Goal: Task Accomplishment & Management: Use online tool/utility

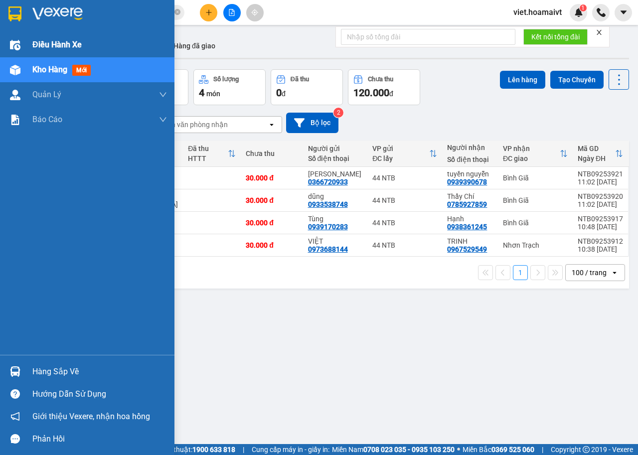
click at [27, 46] on div "Điều hành xe" at bounding box center [87, 44] width 174 height 25
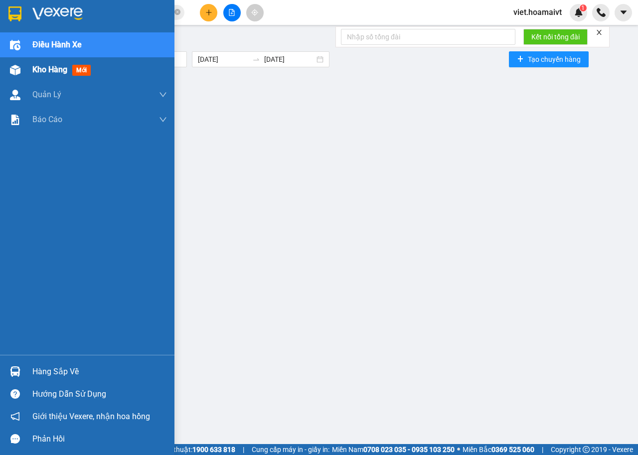
click at [60, 68] on span "Kho hàng" at bounding box center [49, 69] width 35 height 9
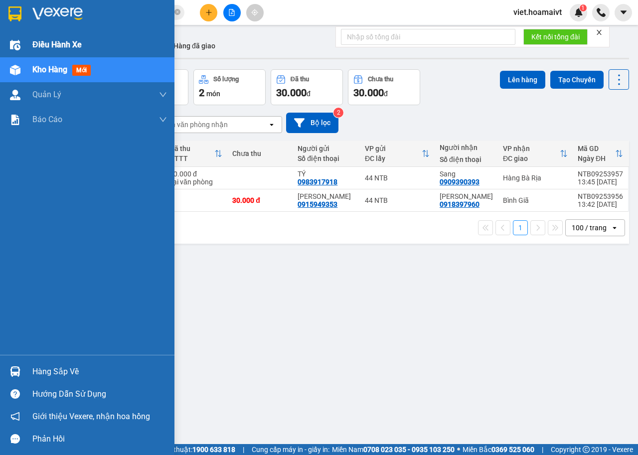
click at [18, 40] on img at bounding box center [15, 45] width 10 height 10
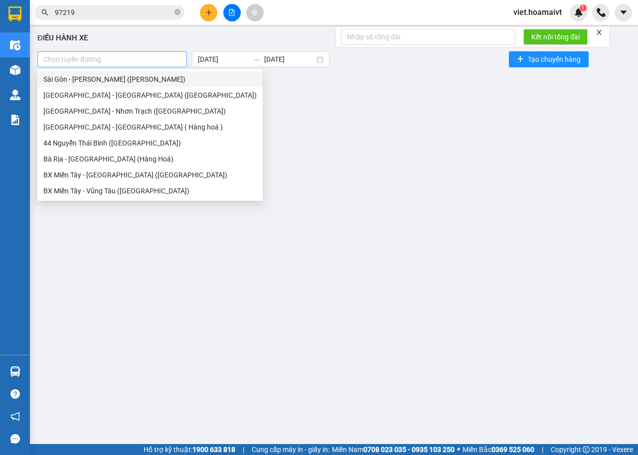
click at [120, 59] on div at bounding box center [112, 59] width 144 height 12
click at [102, 77] on div "Sài Gòn - [PERSON_NAME] ([PERSON_NAME])" at bounding box center [149, 79] width 213 height 11
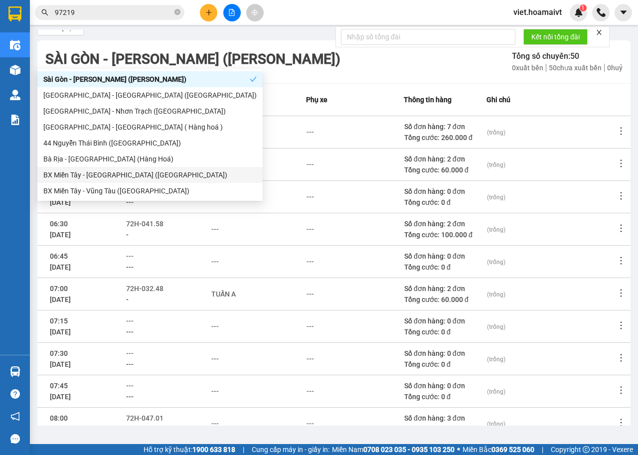
scroll to position [110, 0]
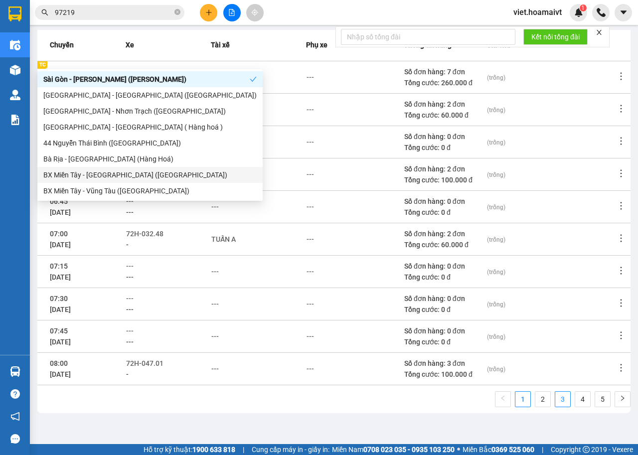
click at [555, 400] on link "3" at bounding box center [562, 399] width 15 height 15
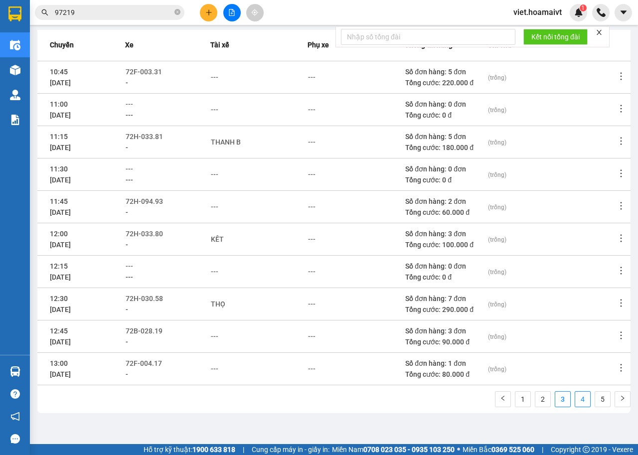
click at [575, 400] on link "4" at bounding box center [582, 399] width 15 height 15
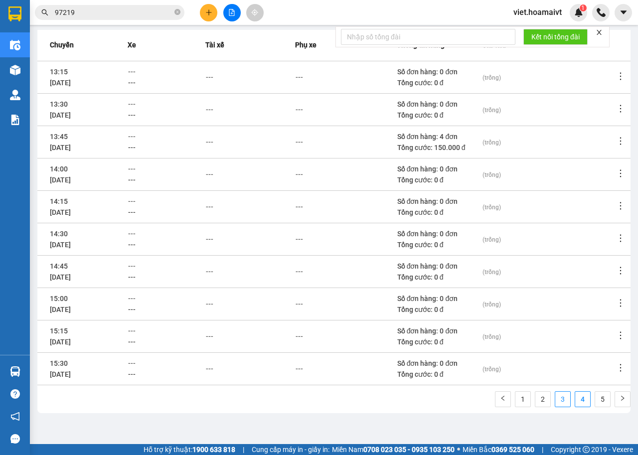
click at [556, 399] on link "3" at bounding box center [562, 399] width 15 height 15
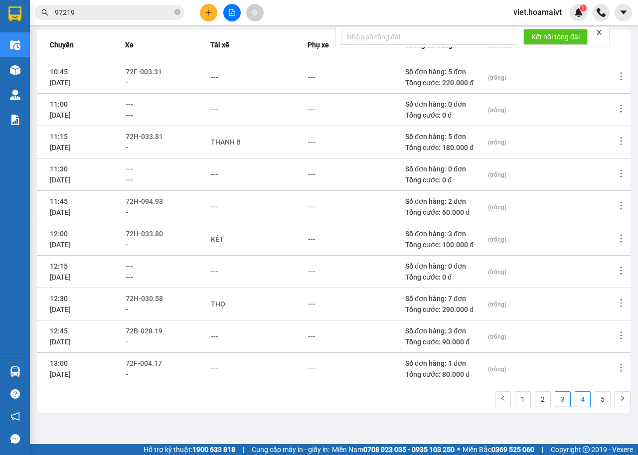
click at [575, 399] on link "4" at bounding box center [582, 399] width 15 height 15
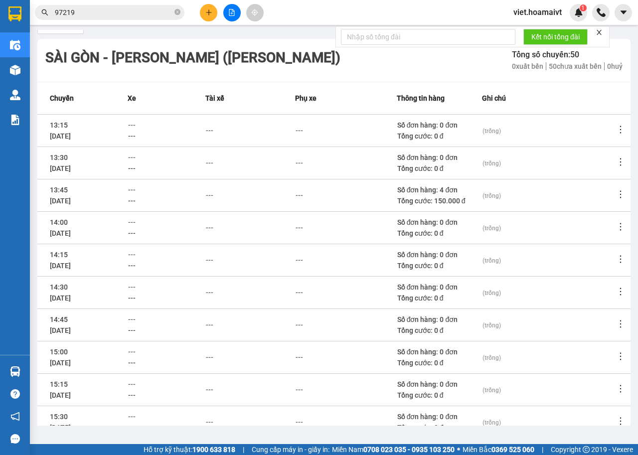
scroll to position [0, 0]
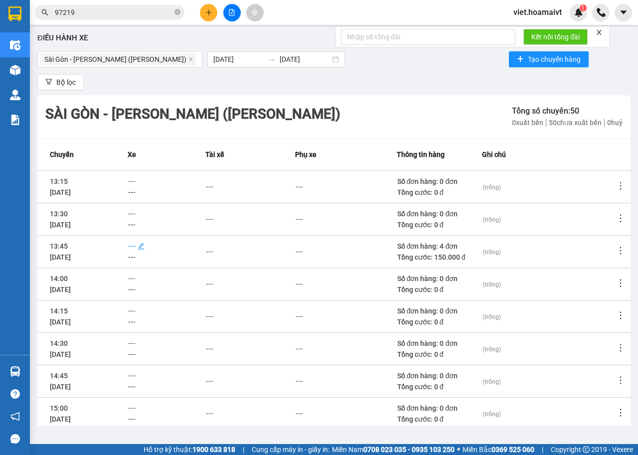
click at [136, 246] on span "---" at bounding box center [131, 246] width 7 height 8
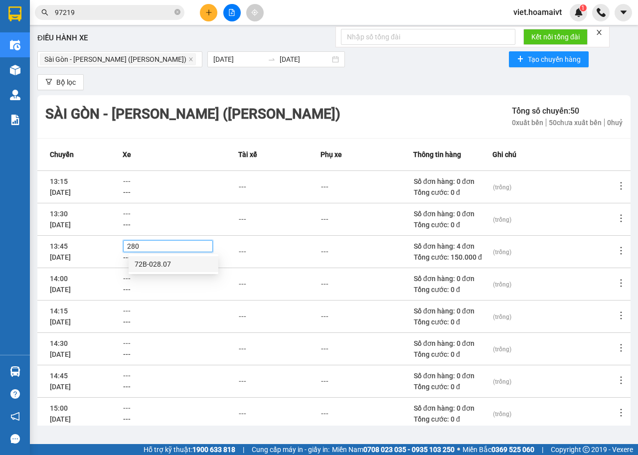
type input "2807"
click at [139, 253] on div "---" at bounding box center [180, 257] width 115 height 11
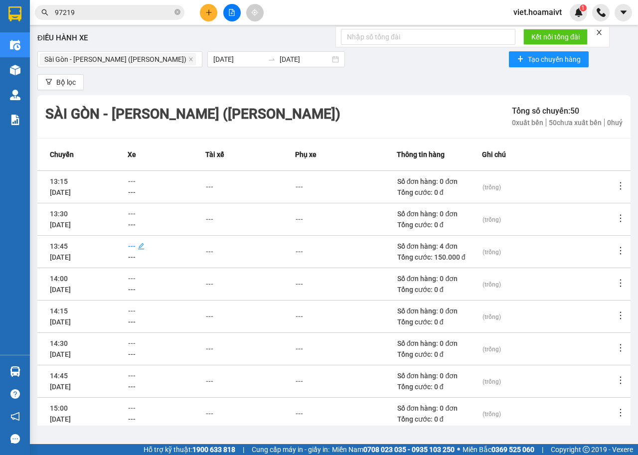
drag, startPoint x: 141, startPoint y: 248, endPoint x: 141, endPoint y: 241, distance: 6.5
click at [136, 242] on span "---" at bounding box center [131, 246] width 7 height 8
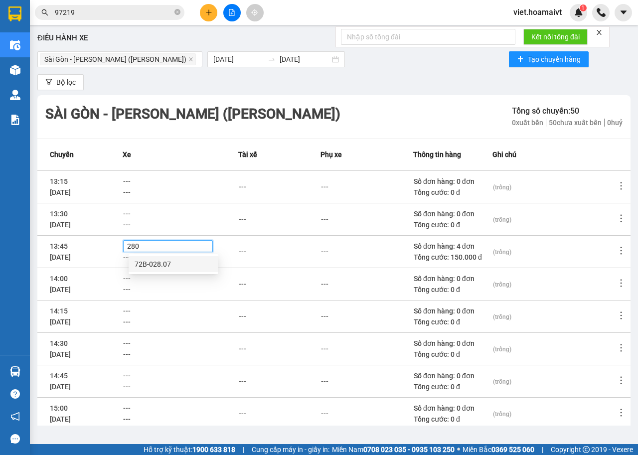
type input "2807"
click at [170, 263] on div "72B-028.07" at bounding box center [174, 264] width 78 height 11
click at [202, 251] on div "72B-028.07" at bounding box center [168, 246] width 85 height 11
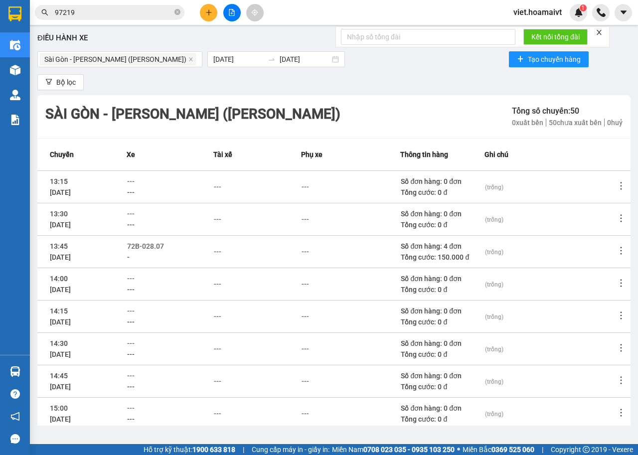
click at [226, 248] on div "---" at bounding box center [257, 251] width 87 height 11
click at [221, 248] on div "---" at bounding box center [217, 251] width 7 height 11
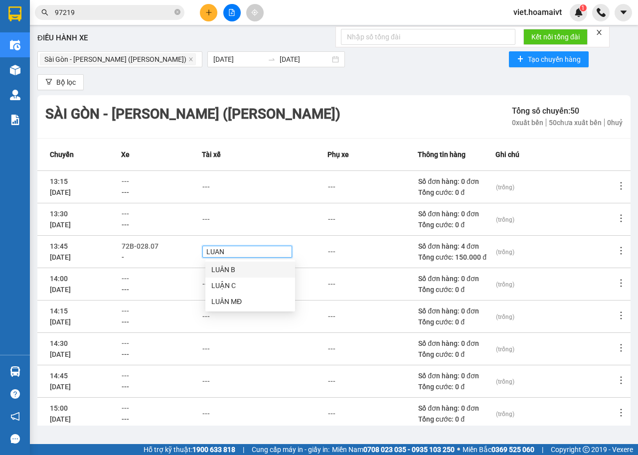
type input "LUAN B"
click at [253, 251] on div at bounding box center [247, 252] width 85 height 8
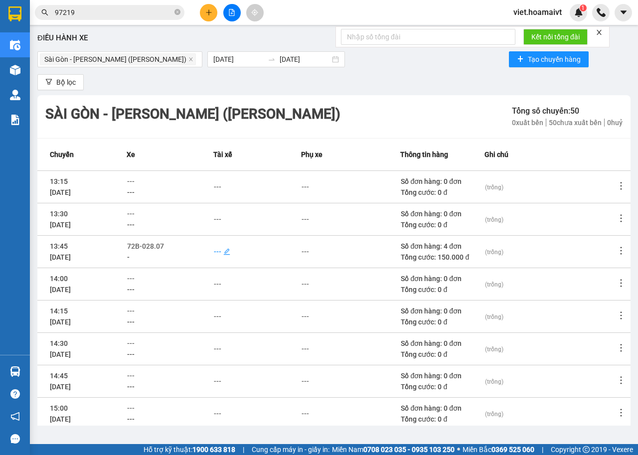
click at [221, 246] on div "---" at bounding box center [217, 251] width 7 height 11
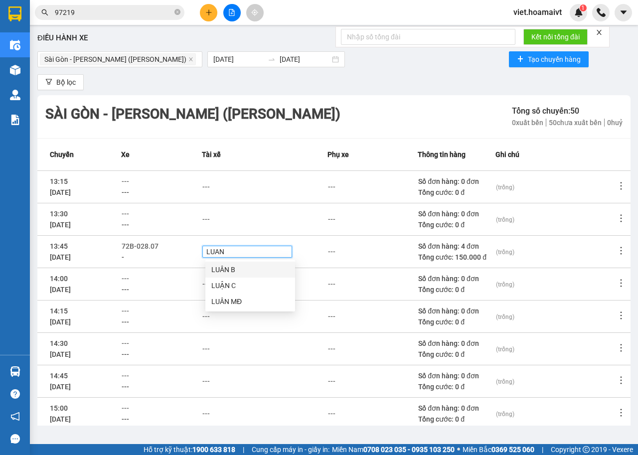
type input "LUAN B"
click at [251, 254] on div "LUAN B" at bounding box center [247, 252] width 85 height 8
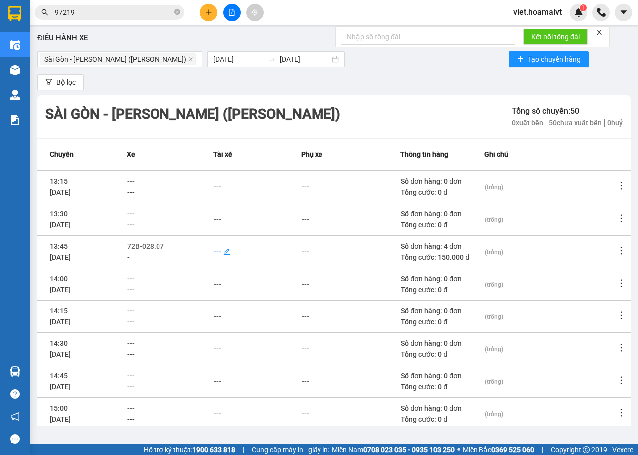
click at [218, 253] on div "---" at bounding box center [217, 251] width 7 height 11
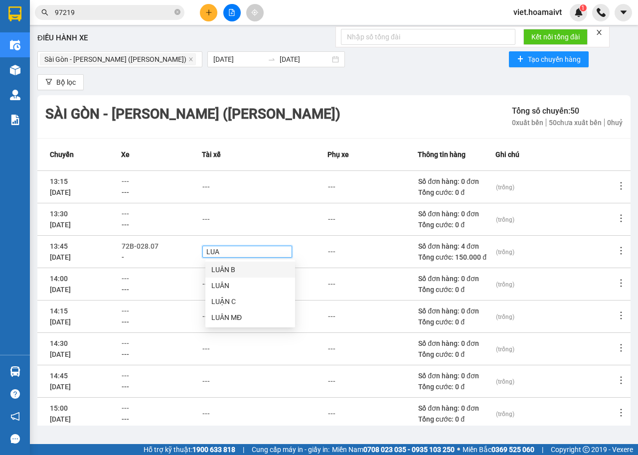
type input "LUAN"
click at [231, 267] on div "LUÂN B" at bounding box center [250, 269] width 78 height 11
click at [271, 250] on div "LUÂN B" at bounding box center [247, 251] width 85 height 11
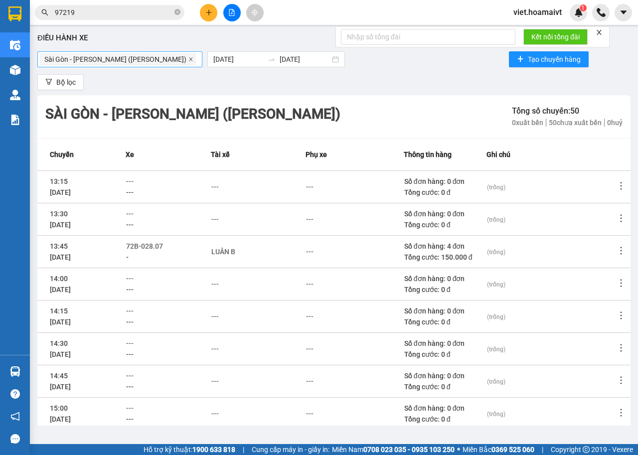
click at [188, 61] on icon "close" at bounding box center [190, 59] width 5 height 5
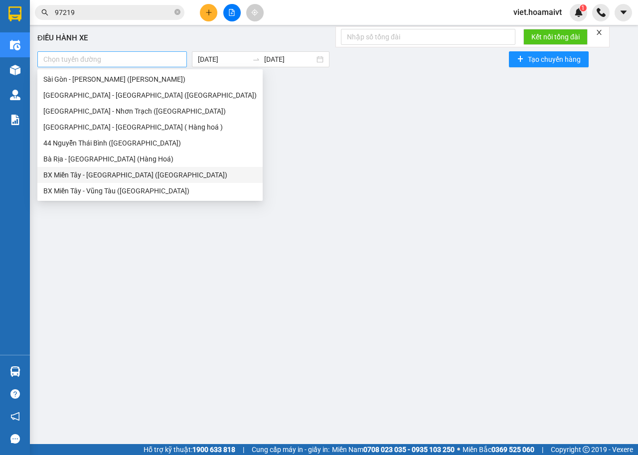
click at [112, 63] on div at bounding box center [112, 59] width 144 height 12
click at [117, 78] on div "Sài Gòn - [PERSON_NAME] ([PERSON_NAME])" at bounding box center [149, 79] width 213 height 11
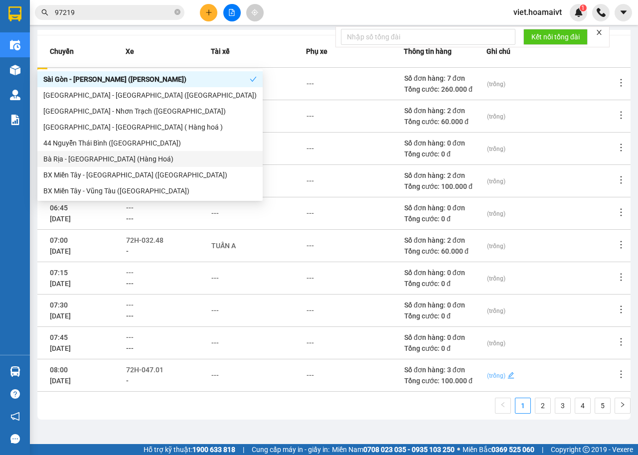
scroll to position [110, 0]
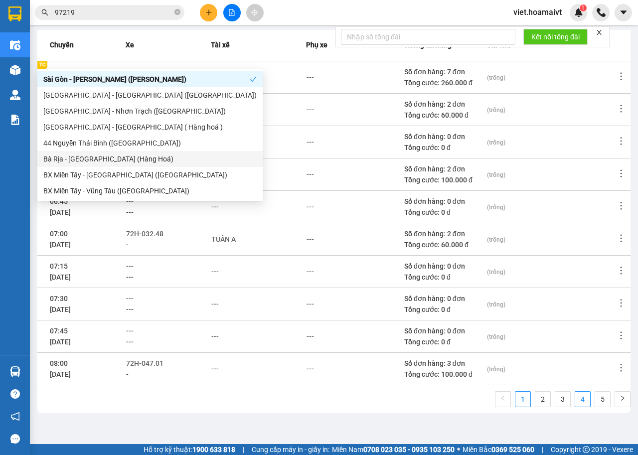
click at [575, 401] on link "4" at bounding box center [582, 399] width 15 height 15
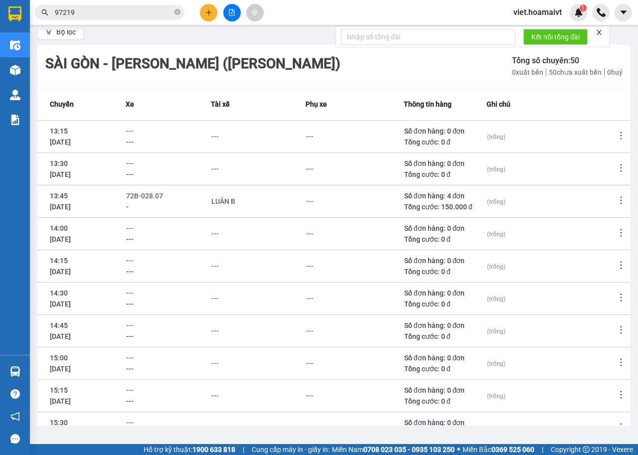
scroll to position [0, 0]
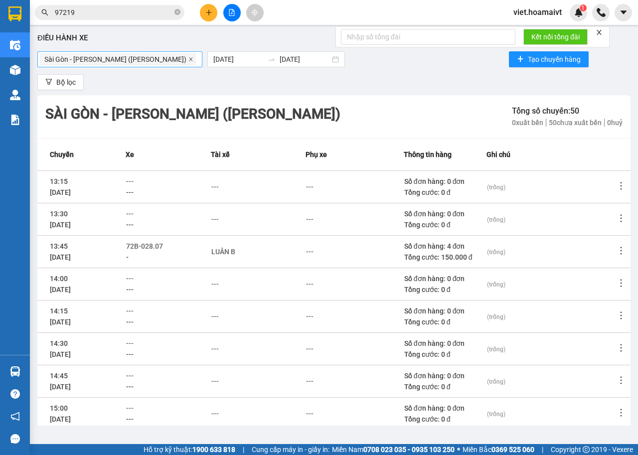
click at [188, 60] on icon "close" at bounding box center [190, 59] width 5 height 5
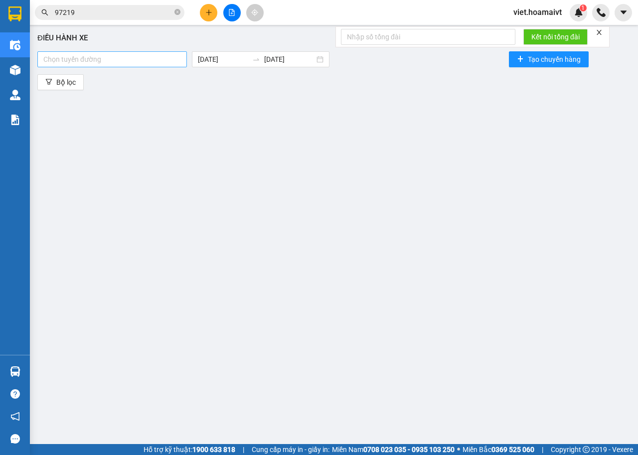
click at [141, 65] on div at bounding box center [112, 59] width 144 height 12
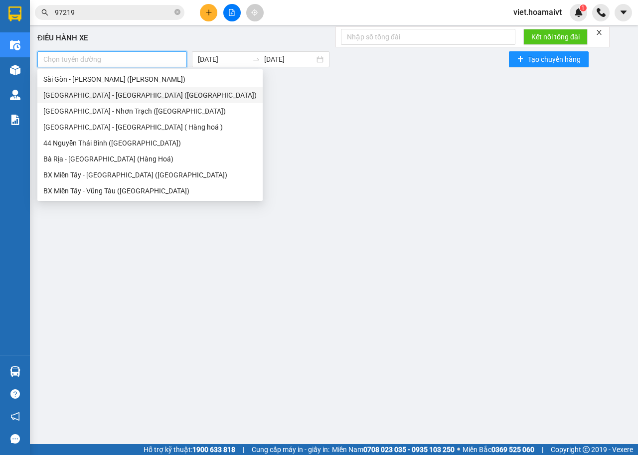
click at [101, 95] on div "[GEOGRAPHIC_DATA] - [GEOGRAPHIC_DATA] ([GEOGRAPHIC_DATA])" at bounding box center [149, 95] width 213 height 11
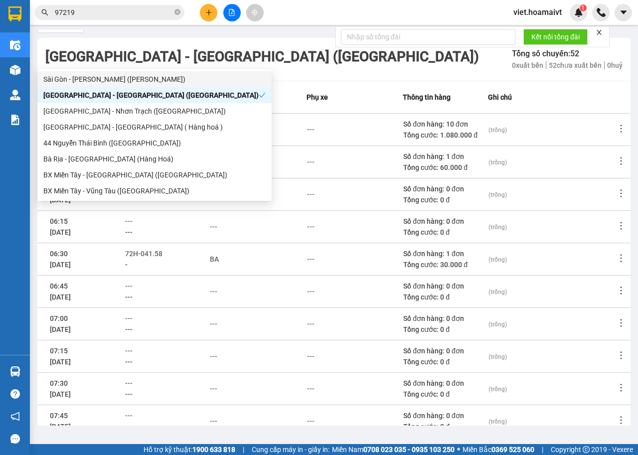
scroll to position [110, 0]
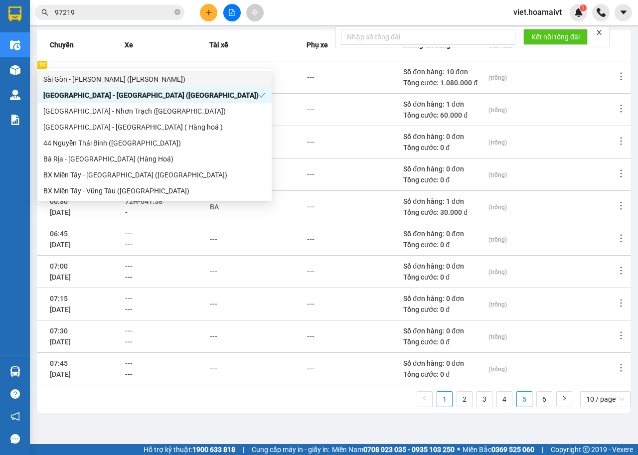
click at [517, 400] on link "5" at bounding box center [524, 399] width 15 height 15
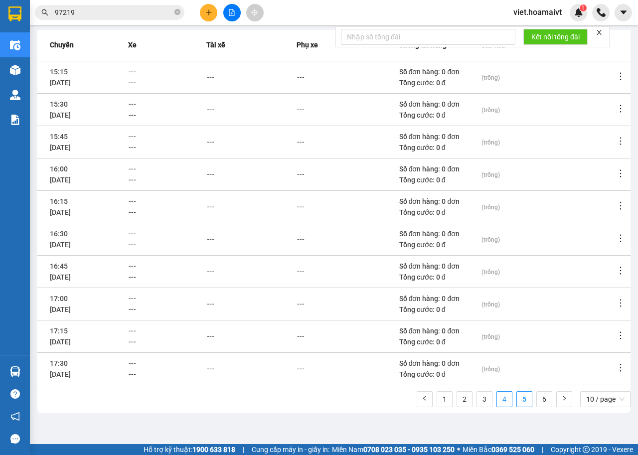
click at [497, 394] on link "4" at bounding box center [504, 399] width 15 height 15
click at [135, 200] on span "---" at bounding box center [130, 201] width 7 height 8
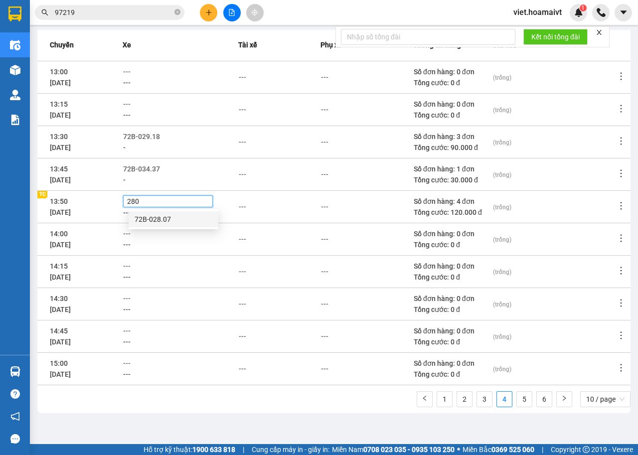
type input "2807"
click at [155, 219] on div "72B-028.07" at bounding box center [174, 219] width 78 height 11
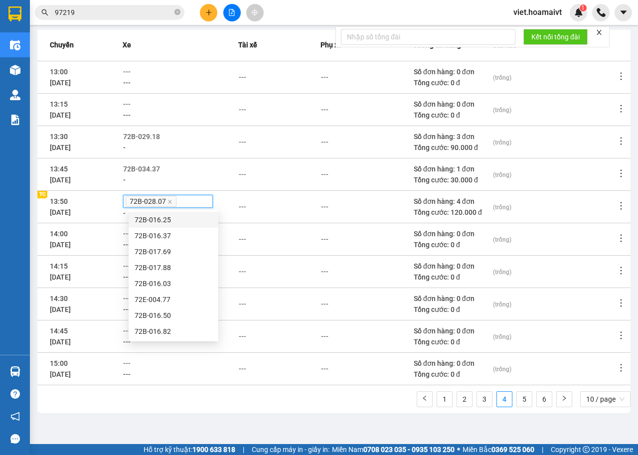
click at [202, 204] on div "72B-028.07" at bounding box center [168, 201] width 85 height 11
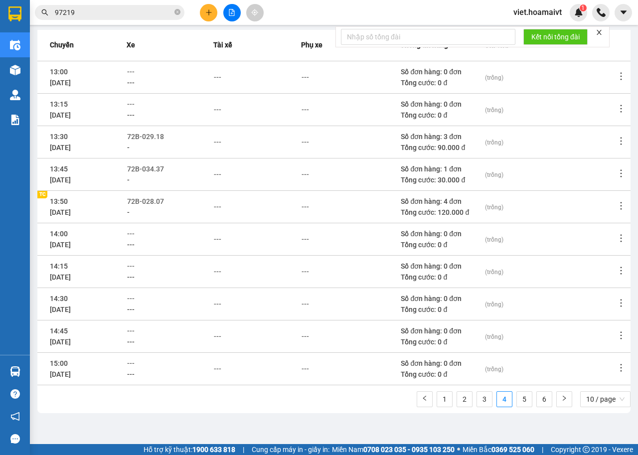
drag, startPoint x: 215, startPoint y: 206, endPoint x: 238, endPoint y: 206, distance: 23.4
click at [213, 207] on div "-" at bounding box center [170, 212] width 86 height 11
click at [219, 208] on div "---" at bounding box center [217, 206] width 7 height 11
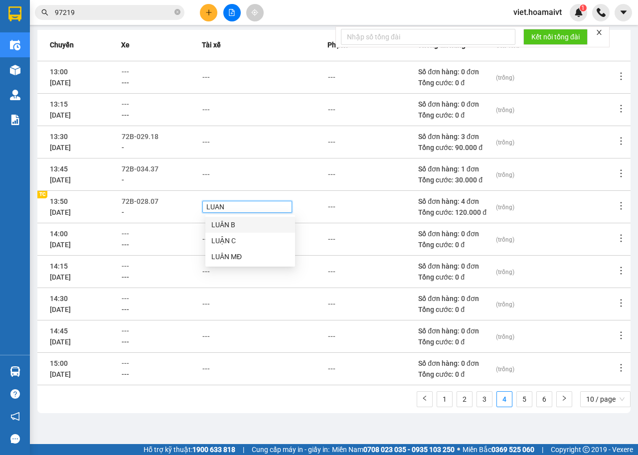
type input "LUAN B"
click at [219, 221] on div "LUÂN B" at bounding box center [250, 224] width 78 height 11
click at [262, 207] on div "LUÂN B" at bounding box center [247, 206] width 85 height 11
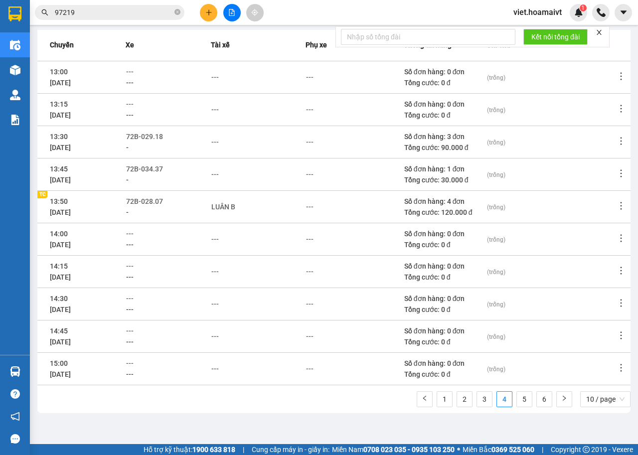
scroll to position [0, 0]
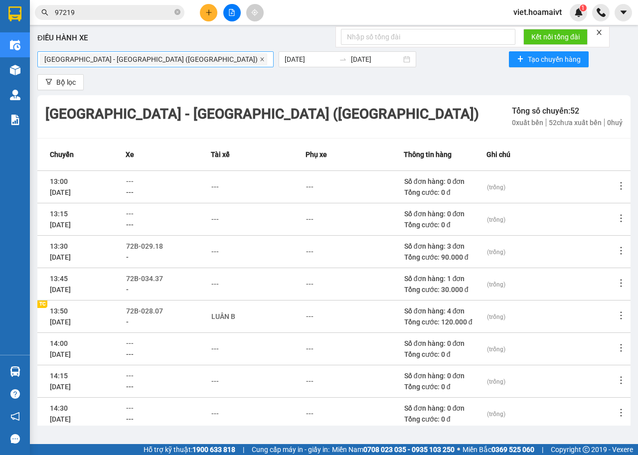
click at [260, 60] on icon "close" at bounding box center [262, 59] width 5 height 5
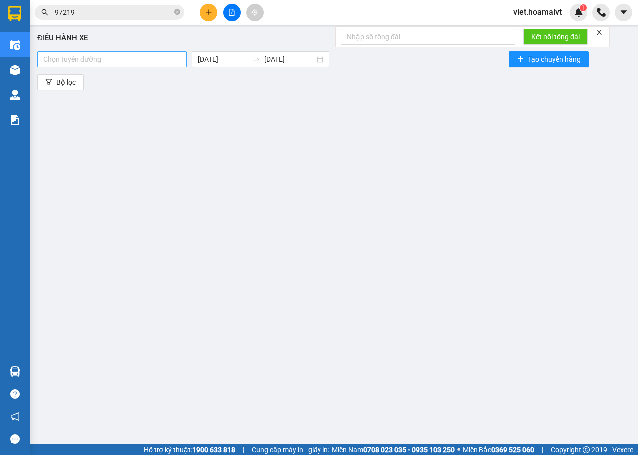
click at [142, 61] on div at bounding box center [112, 59] width 144 height 12
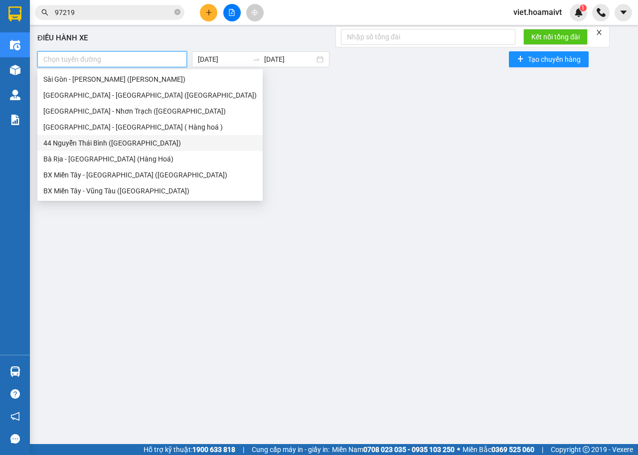
click at [88, 146] on div "44 [PERSON_NAME] Thái [PERSON_NAME] ([GEOGRAPHIC_DATA])" at bounding box center [149, 143] width 213 height 11
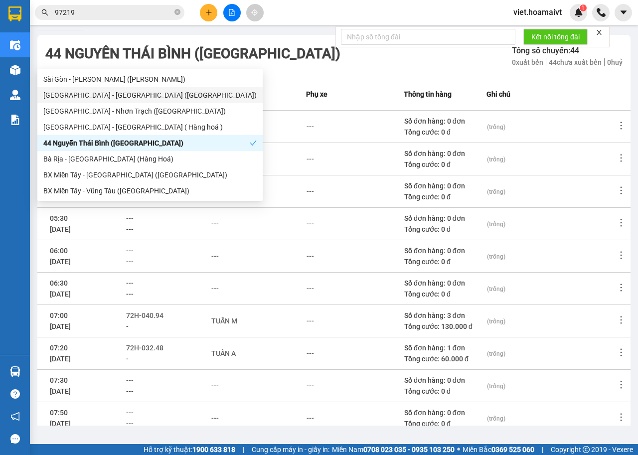
scroll to position [110, 0]
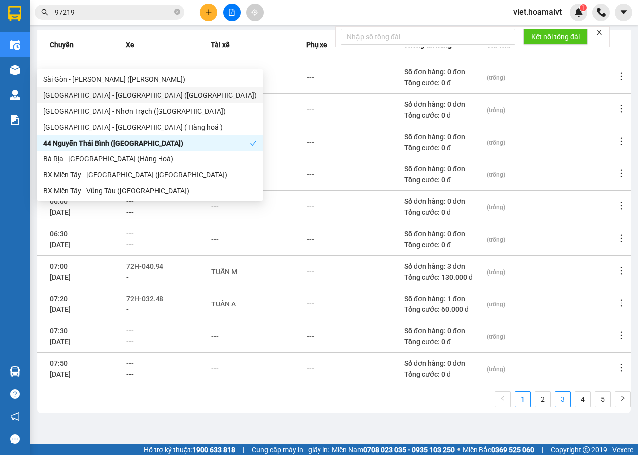
click at [555, 399] on link "3" at bounding box center [562, 399] width 15 height 15
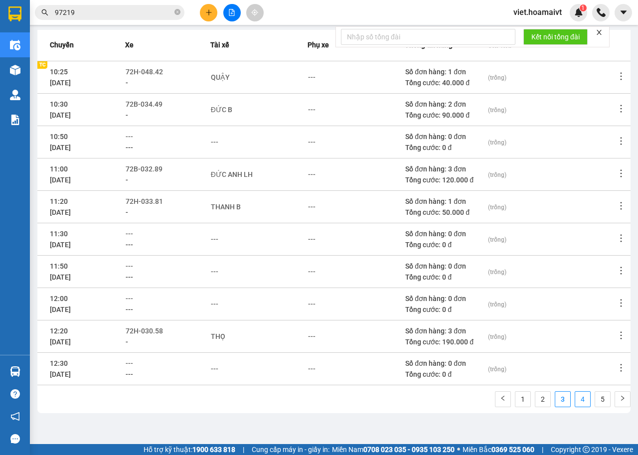
click at [575, 400] on link "4" at bounding box center [582, 399] width 15 height 15
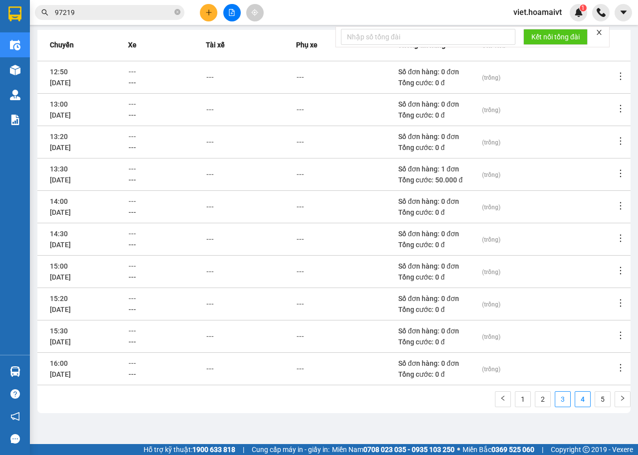
click at [555, 397] on link "3" at bounding box center [562, 399] width 15 height 15
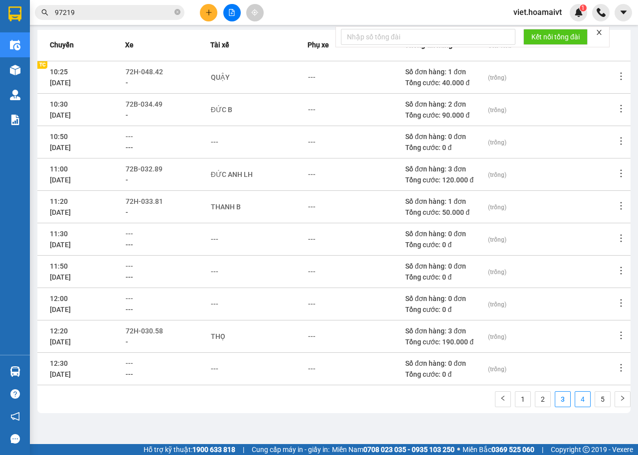
click at [576, 397] on link "4" at bounding box center [582, 399] width 15 height 15
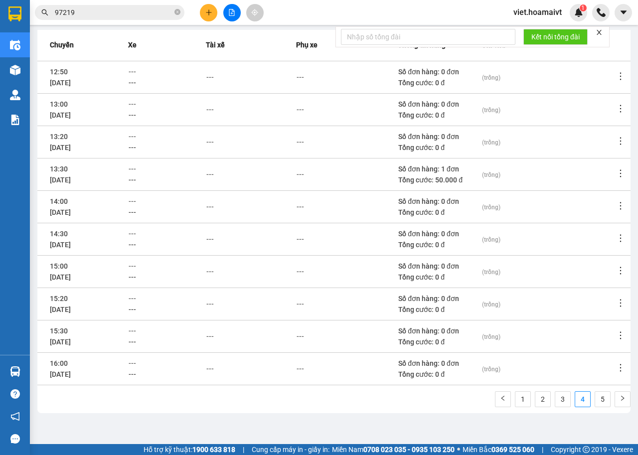
click at [128, 170] on td "13:30 14/09/2025" at bounding box center [82, 174] width 91 height 32
click at [136, 167] on span "---" at bounding box center [132, 169] width 7 height 8
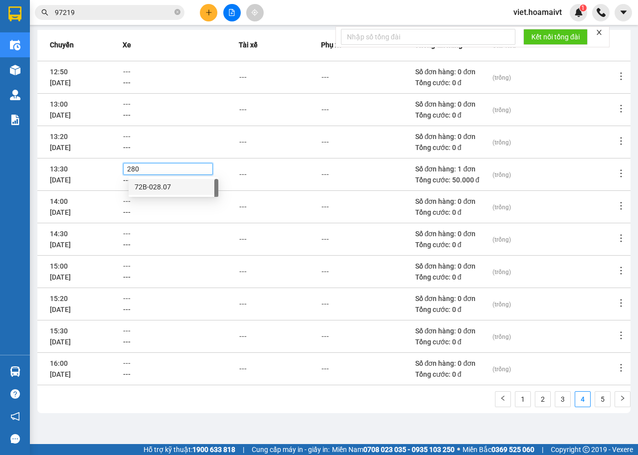
type input "2807"
click at [155, 181] on div "72B-028.07" at bounding box center [174, 186] width 78 height 11
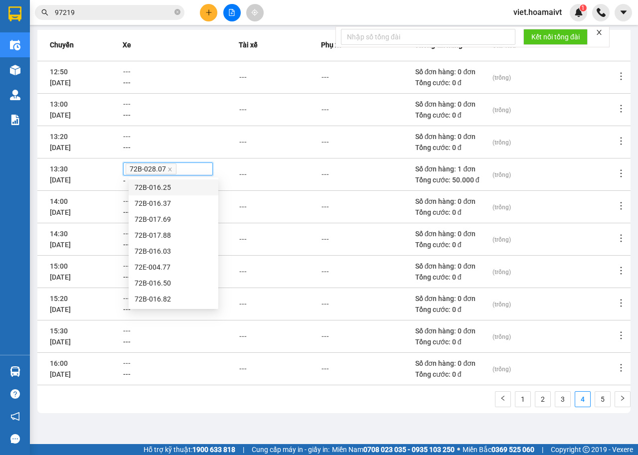
click at [188, 170] on div "72B-028.07" at bounding box center [168, 168] width 85 height 11
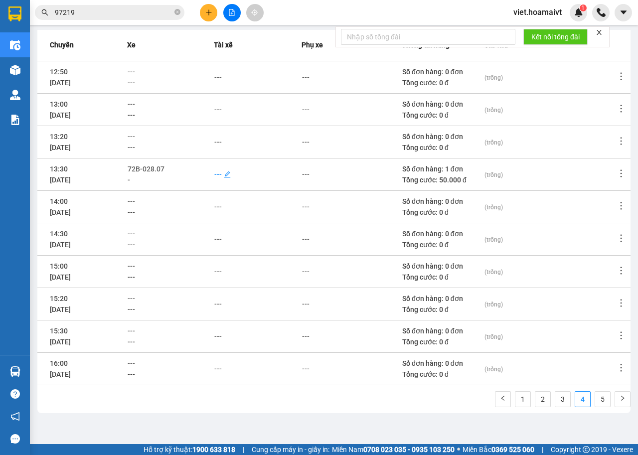
click at [219, 174] on div "---" at bounding box center [217, 174] width 7 height 11
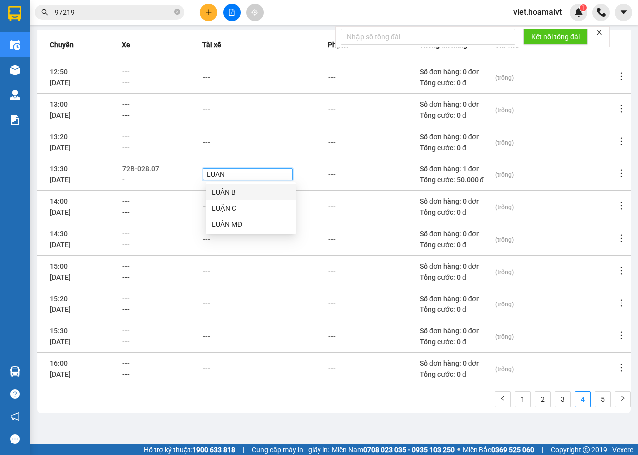
type input "LUAN B"
click at [223, 192] on div "LUÂN B" at bounding box center [251, 192] width 78 height 11
click at [258, 171] on div "LUÂN B" at bounding box center [247, 174] width 85 height 11
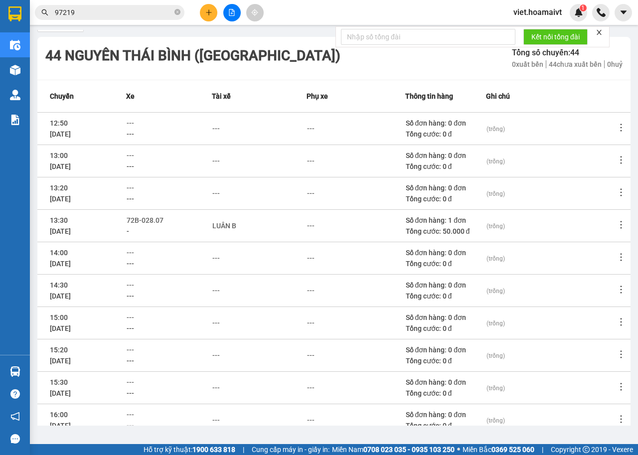
scroll to position [0, 0]
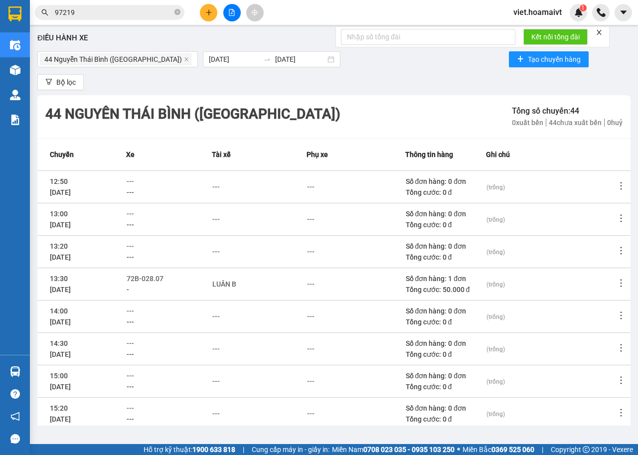
click at [597, 31] on icon "close" at bounding box center [598, 32] width 7 height 7
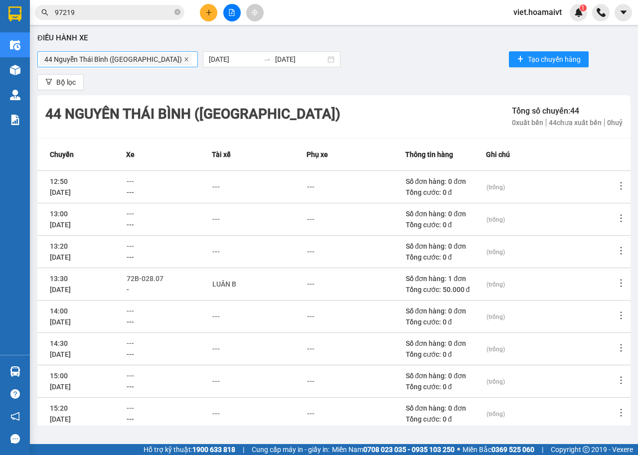
click at [184, 60] on icon "close" at bounding box center [186, 59] width 5 height 5
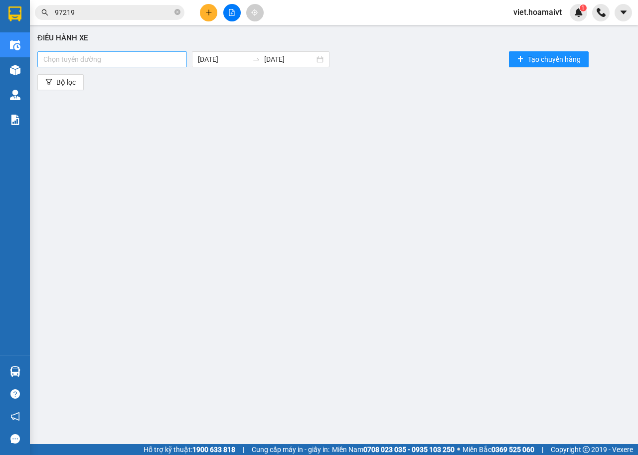
click at [147, 60] on div at bounding box center [112, 59] width 144 height 12
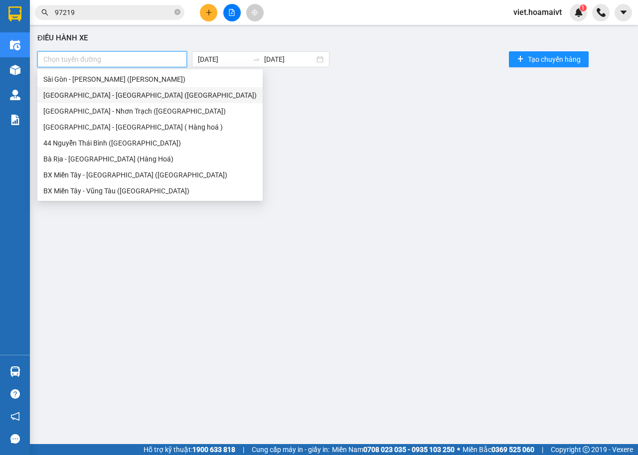
click at [108, 95] on div "[GEOGRAPHIC_DATA] - [GEOGRAPHIC_DATA] ([GEOGRAPHIC_DATA])" at bounding box center [149, 95] width 213 height 11
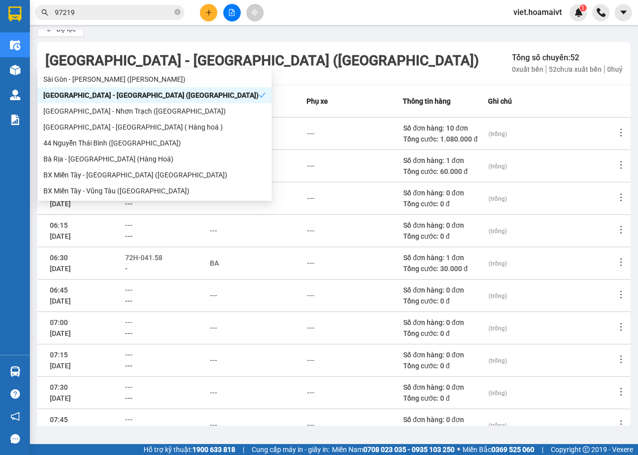
scroll to position [110, 0]
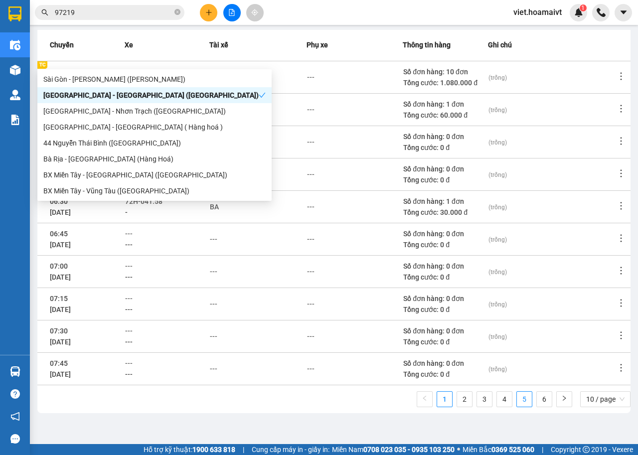
click at [517, 401] on link "5" at bounding box center [524, 399] width 15 height 15
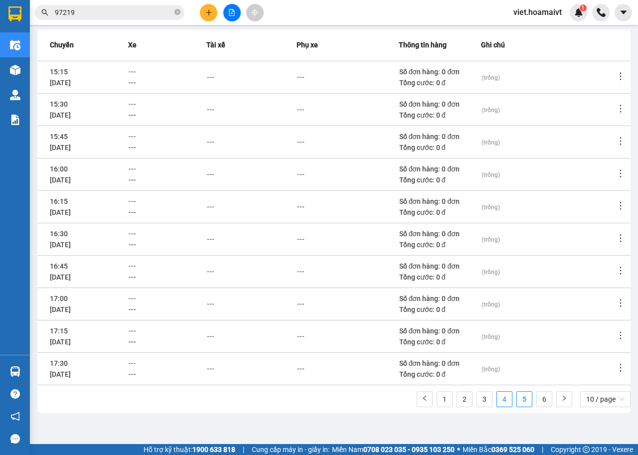
click at [497, 398] on link "4" at bounding box center [504, 399] width 15 height 15
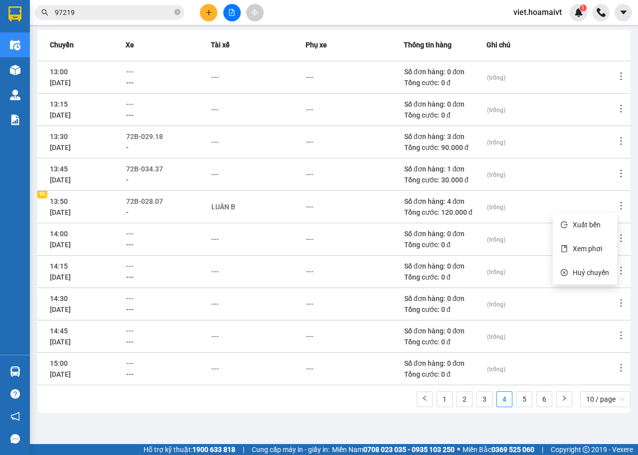
click at [616, 205] on icon "more" at bounding box center [621, 206] width 10 height 10
click at [620, 205] on icon "more" at bounding box center [620, 205] width 1 height 7
click at [585, 248] on span "Xem phơi" at bounding box center [587, 249] width 29 height 8
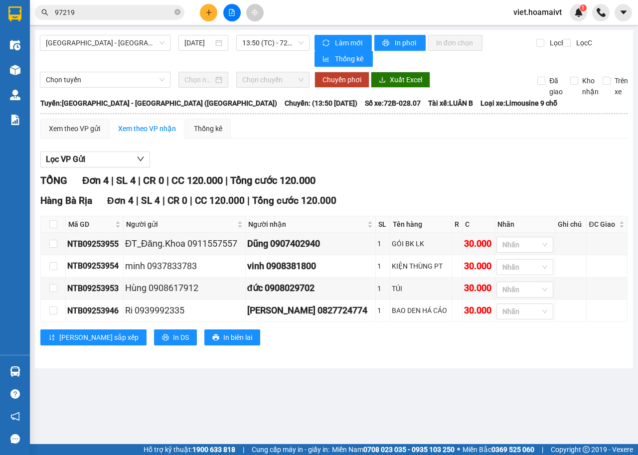
click at [482, 405] on main "Sài Gòn - Bà Rịa (Hàng Hoá) 14/09/2025 13:50 (TC) - 72B-028.07 Làm mới In phơ…" at bounding box center [319, 222] width 638 height 444
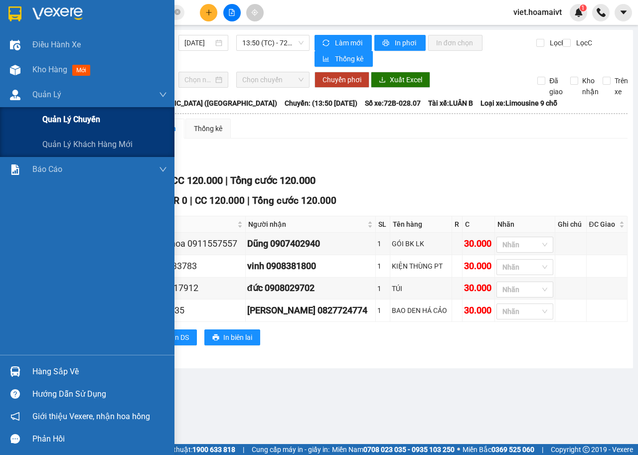
click at [71, 118] on span "Quản lý chuyến" at bounding box center [71, 119] width 58 height 12
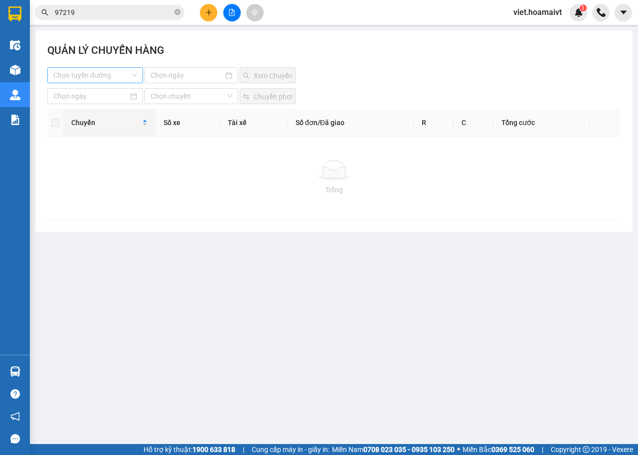
click at [124, 76] on input "search" at bounding box center [91, 75] width 77 height 15
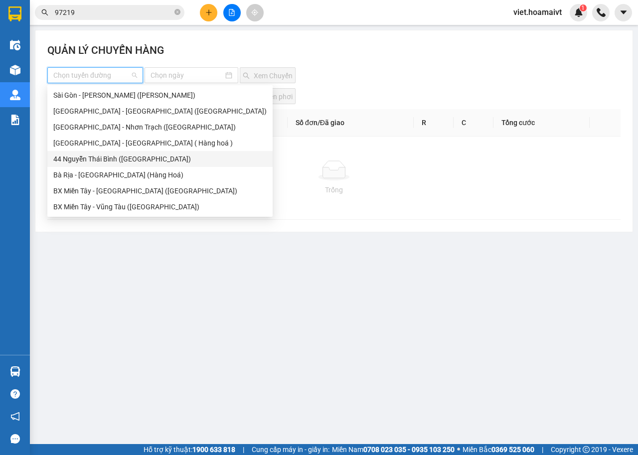
click at [120, 159] on div "44 [PERSON_NAME] Thái [PERSON_NAME] ([GEOGRAPHIC_DATA])" at bounding box center [159, 158] width 213 height 11
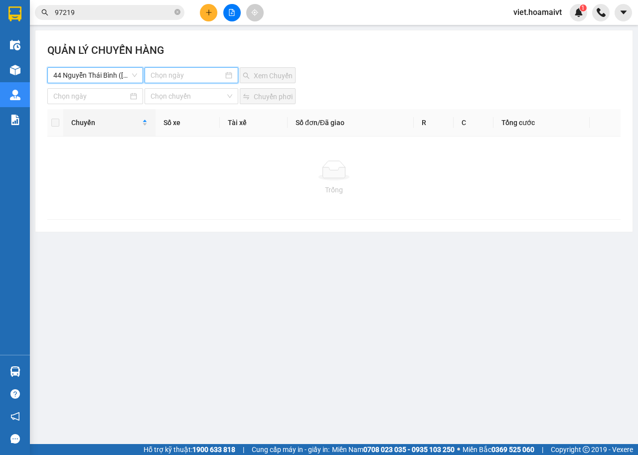
click at [219, 73] on input at bounding box center [186, 75] width 73 height 11
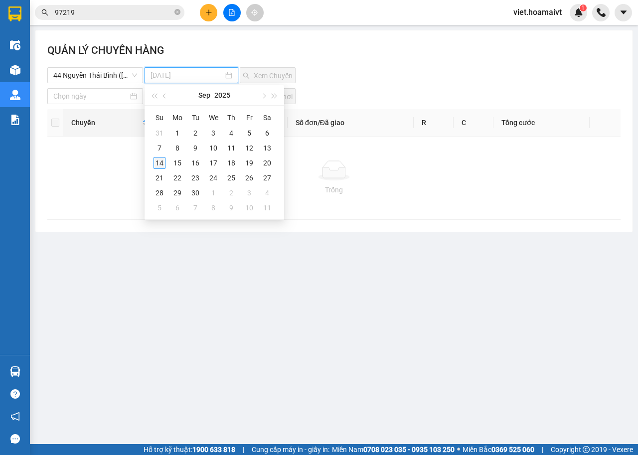
type input "14-09-2025"
click at [158, 165] on div "14" at bounding box center [159, 163] width 12 height 12
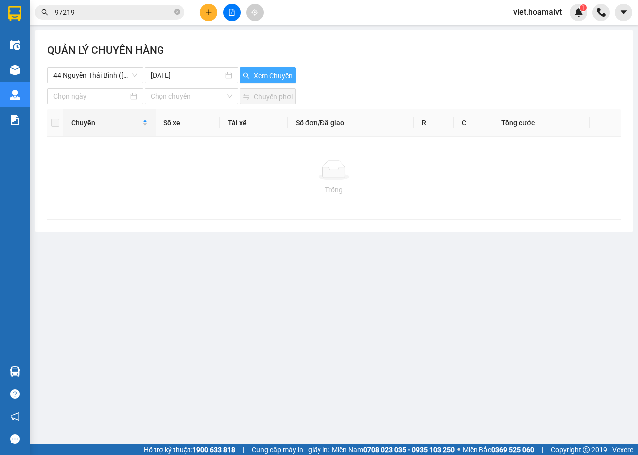
click at [272, 72] on span "Xem Chuyến" at bounding box center [273, 75] width 39 height 11
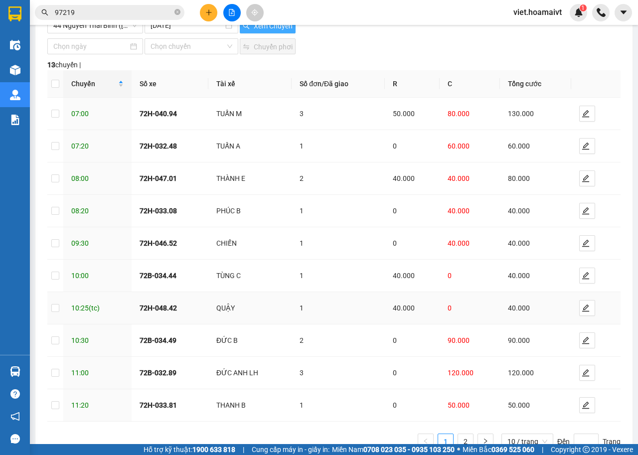
scroll to position [81, 0]
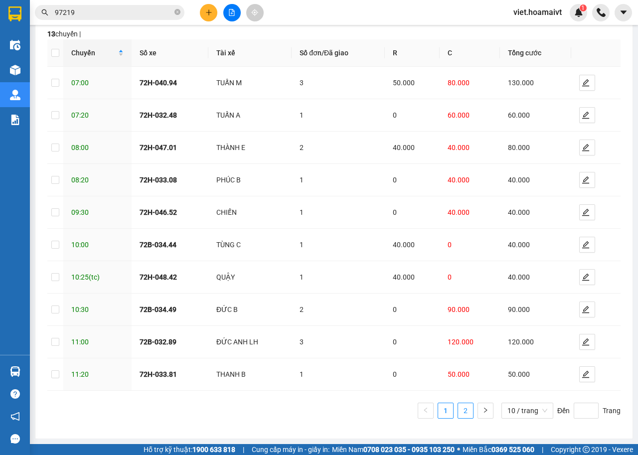
click at [458, 411] on link "2" at bounding box center [465, 410] width 15 height 15
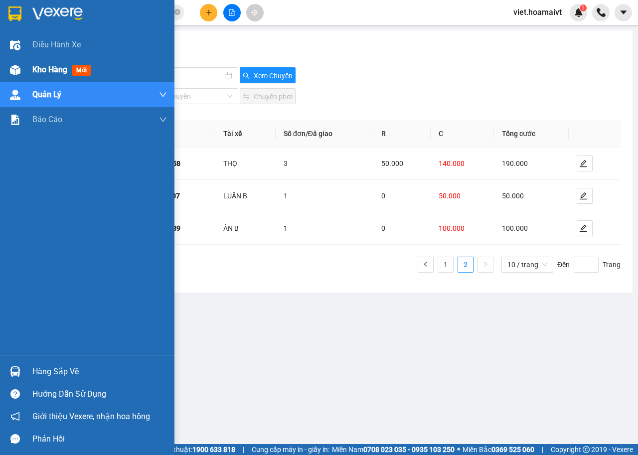
click at [15, 68] on img at bounding box center [15, 70] width 10 height 10
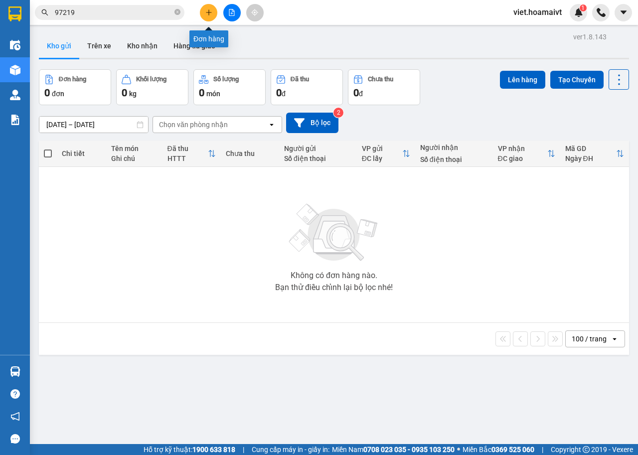
click at [209, 16] on button at bounding box center [208, 12] width 17 height 17
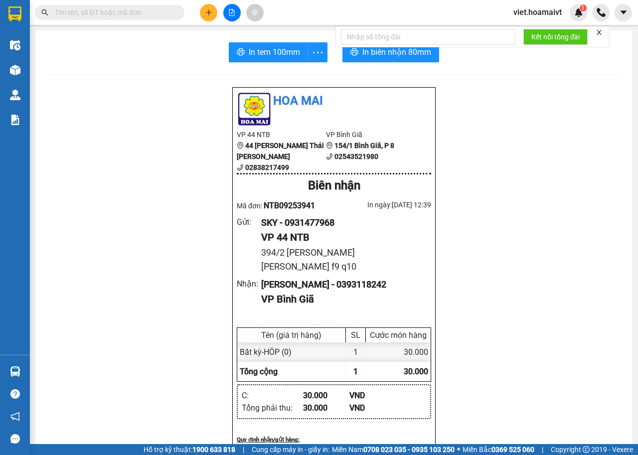
click at [597, 33] on icon "close" at bounding box center [598, 32] width 7 height 7
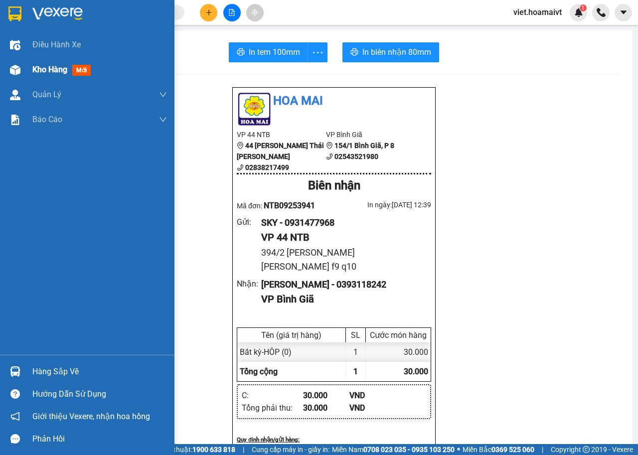
click at [16, 71] on img at bounding box center [15, 70] width 10 height 10
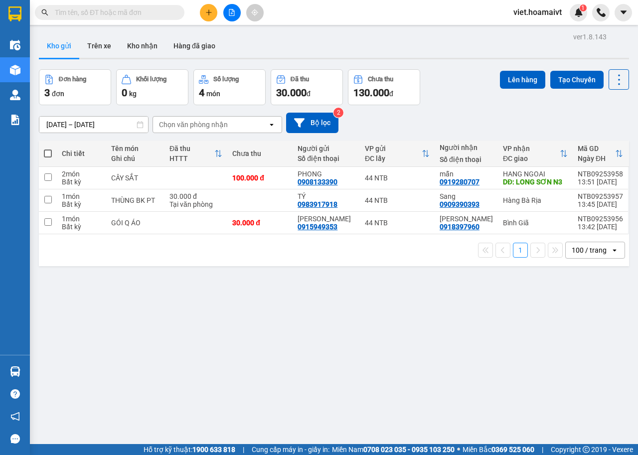
click at [203, 124] on div "Chọn văn phòng nhận" at bounding box center [193, 125] width 69 height 10
click at [567, 177] on icon at bounding box center [570, 177] width 7 height 7
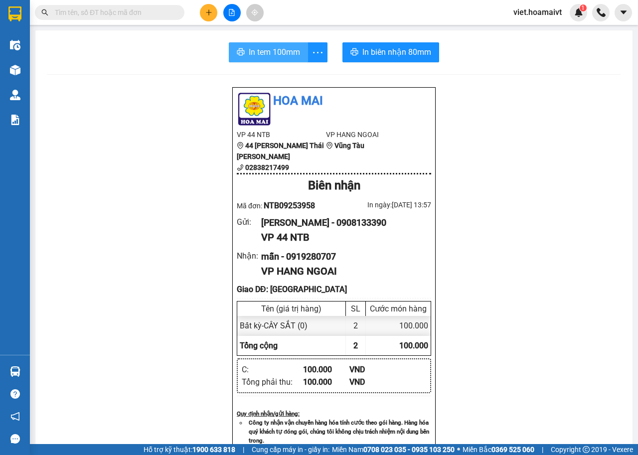
click at [290, 52] on span "In tem 100mm" at bounding box center [274, 52] width 51 height 12
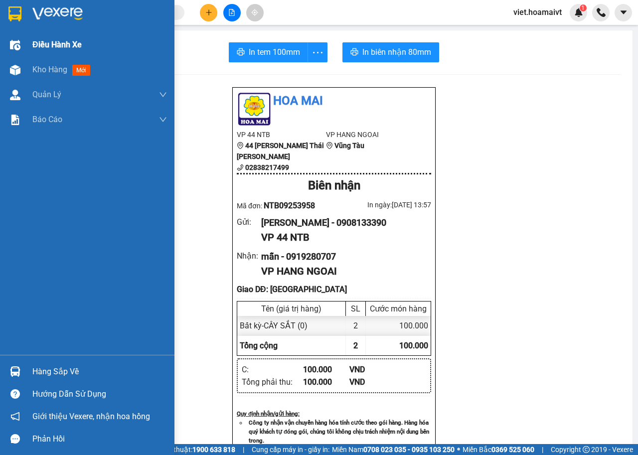
click at [15, 43] on img at bounding box center [15, 45] width 10 height 10
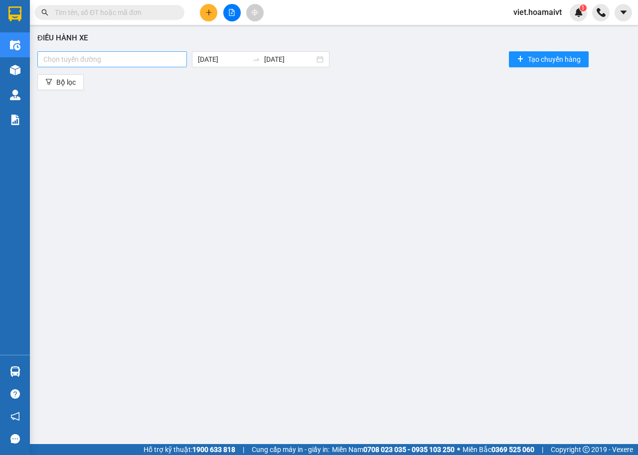
click at [170, 61] on div at bounding box center [112, 59] width 144 height 12
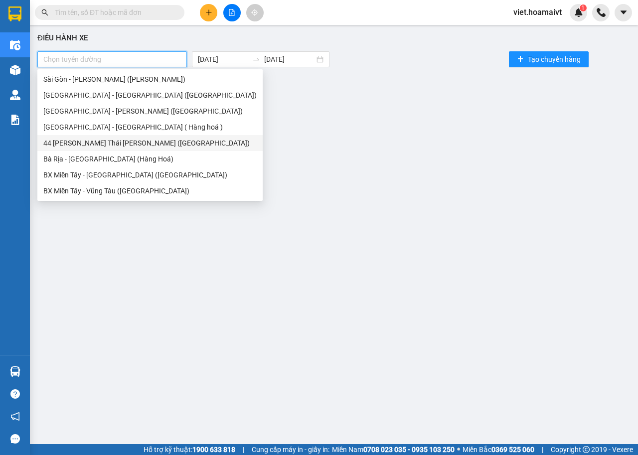
click at [85, 142] on div "44 [PERSON_NAME] Thái [PERSON_NAME] ([GEOGRAPHIC_DATA])" at bounding box center [149, 143] width 213 height 11
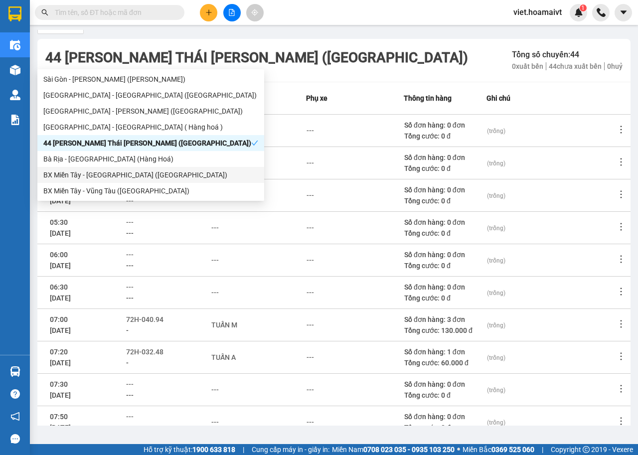
scroll to position [110, 0]
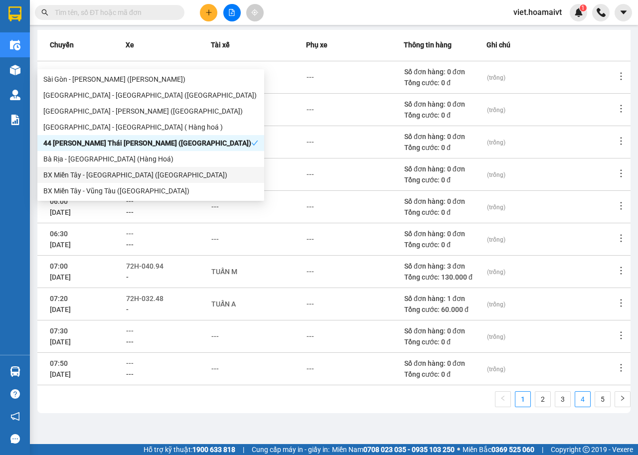
click at [575, 398] on link "4" at bounding box center [582, 399] width 15 height 15
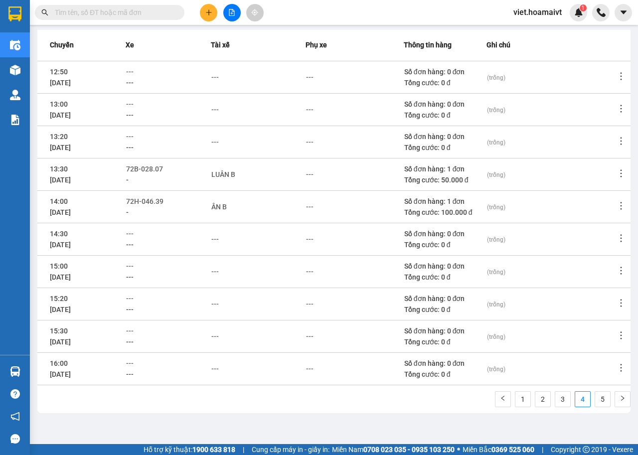
click at [178, 11] on span at bounding box center [177, 12] width 6 height 11
click at [157, 11] on input "text" at bounding box center [114, 12] width 118 height 11
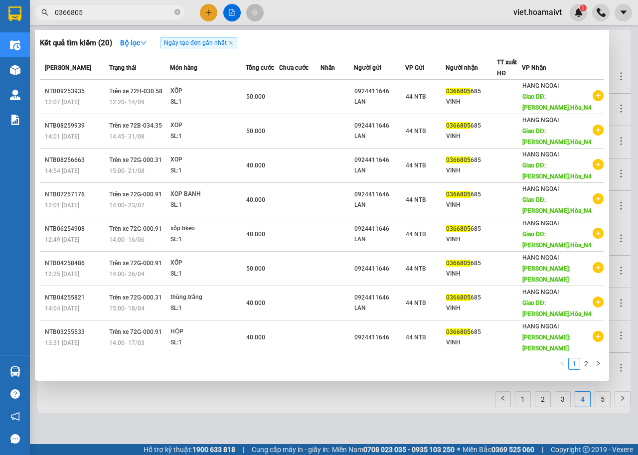
type input "0366805"
